Goal: Information Seeking & Learning: Learn about a topic

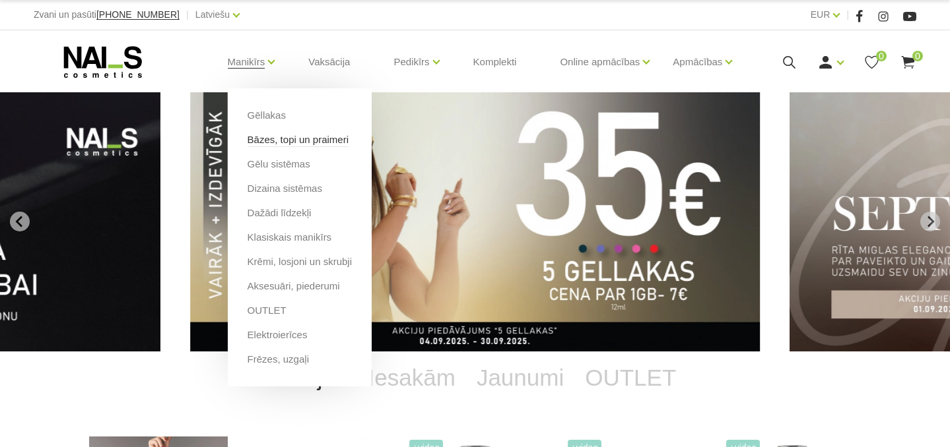
click at [313, 142] on link "Bāzes, topi un praimeri" at bounding box center [297, 140] width 101 height 15
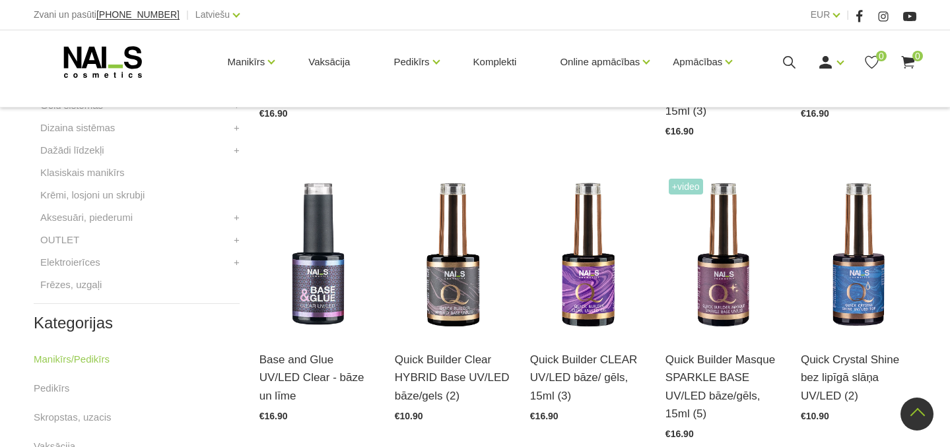
scroll to position [550, 0]
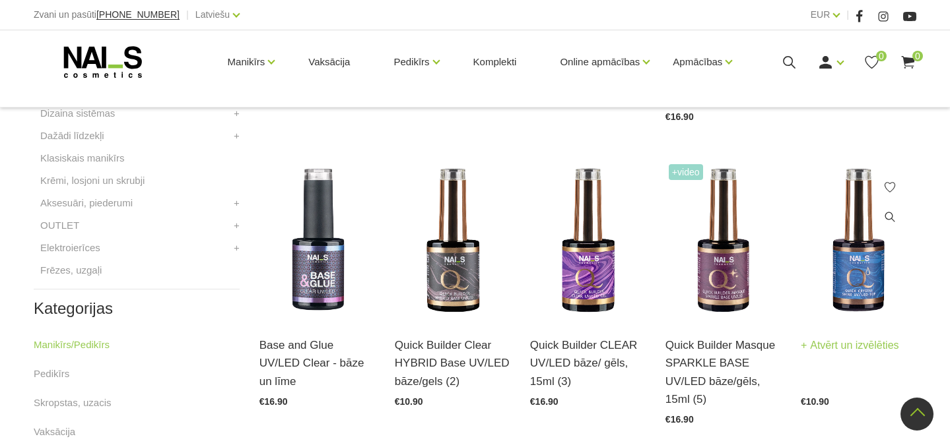
click at [865, 324] on link "Quick Crystal Shine bez lipīgā slāņa UV/LED (2)" at bounding box center [858, 331] width 115 height 54
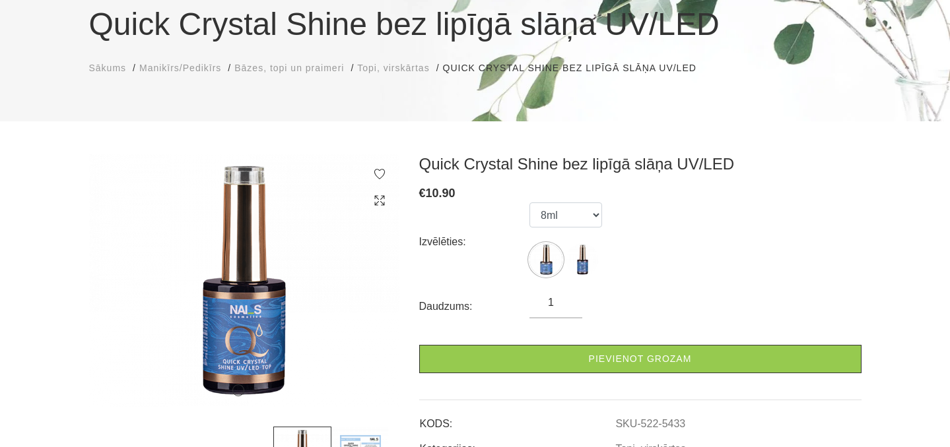
scroll to position [137, 0]
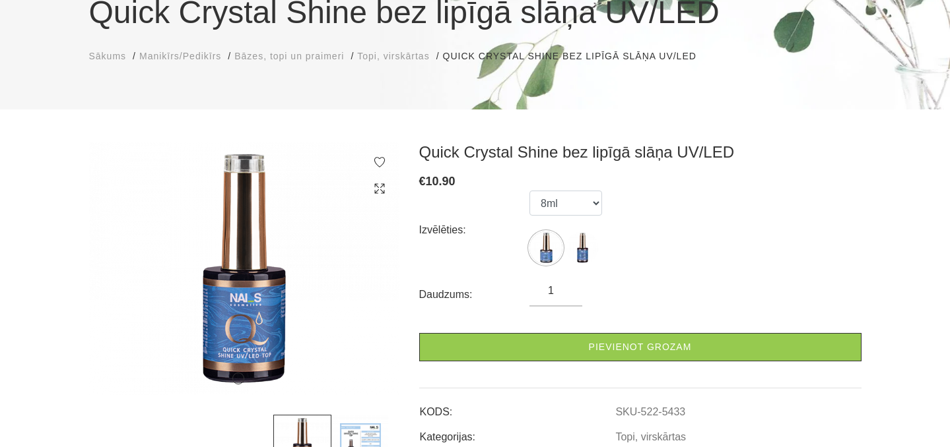
click at [420, 151] on h3 "Quick Crystal Shine bez lipīgā slāņa UV/LED" at bounding box center [640, 153] width 442 height 20
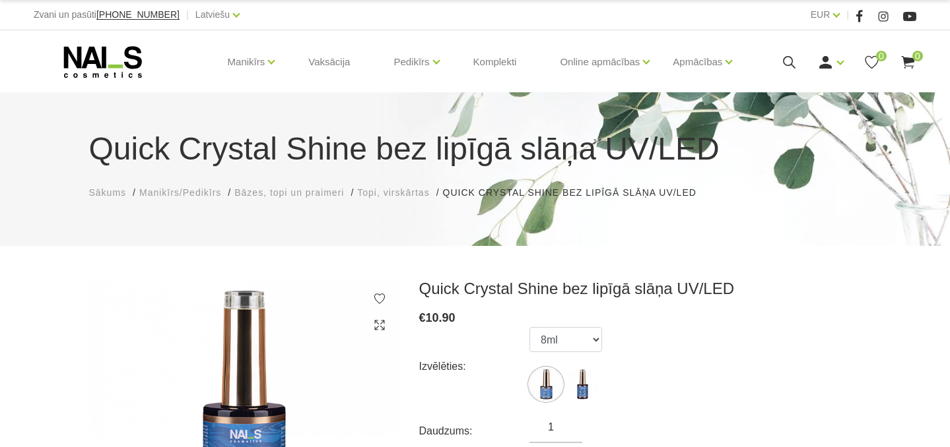
scroll to position [0, 0]
click at [211, 13] on link "Latviešu" at bounding box center [212, 15] width 34 height 16
click at [168, 90] on link "English" at bounding box center [196, 89] width 99 height 26
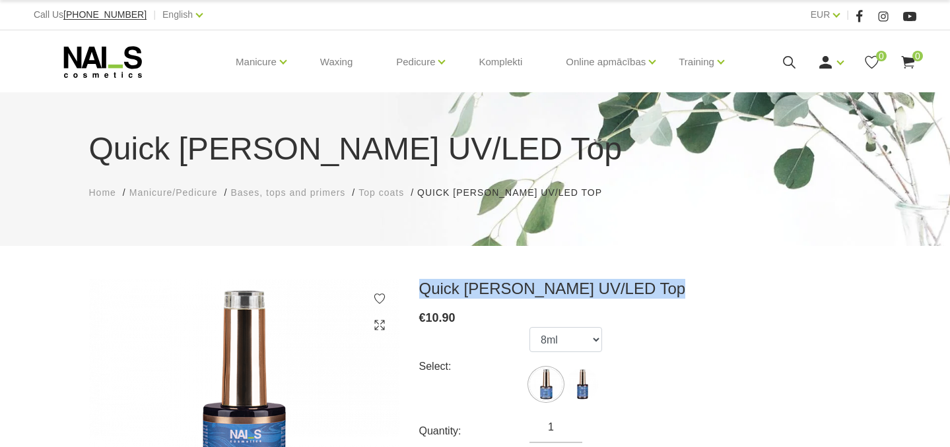
drag, startPoint x: 417, startPoint y: 288, endPoint x: 665, endPoint y: 289, distance: 248.2
click at [665, 289] on div "Quick CRYSTAL SHINE UV/LED Top € 10.90 Select: 8ml 15ml Quantity: 1 Add to cart…" at bounding box center [640, 444] width 462 height 331
copy h3 "Quick CRYSTAL SHINE UV/LED Top"
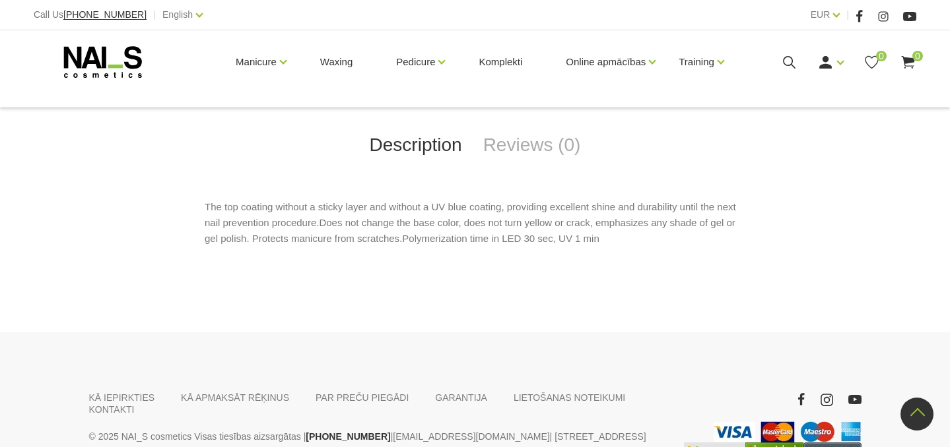
scroll to position [572, 0]
